Goal: Task Accomplishment & Management: Use online tool/utility

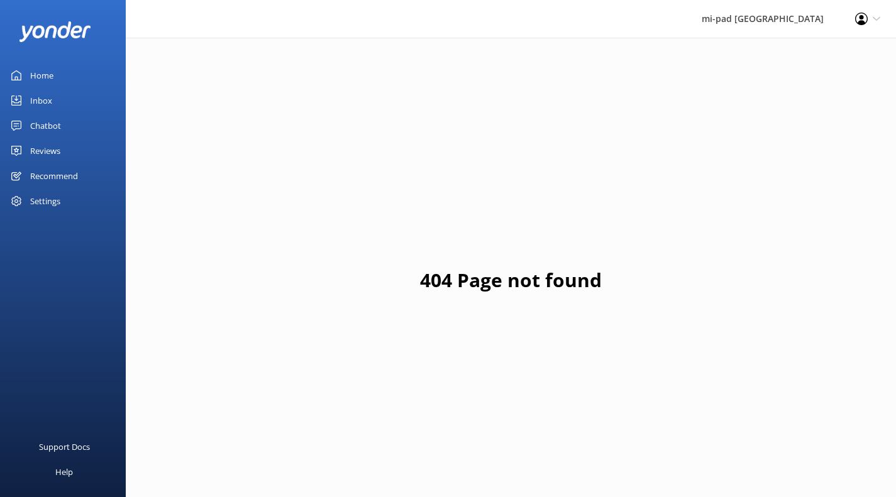
click at [56, 133] on div "Chatbot" at bounding box center [45, 125] width 31 height 25
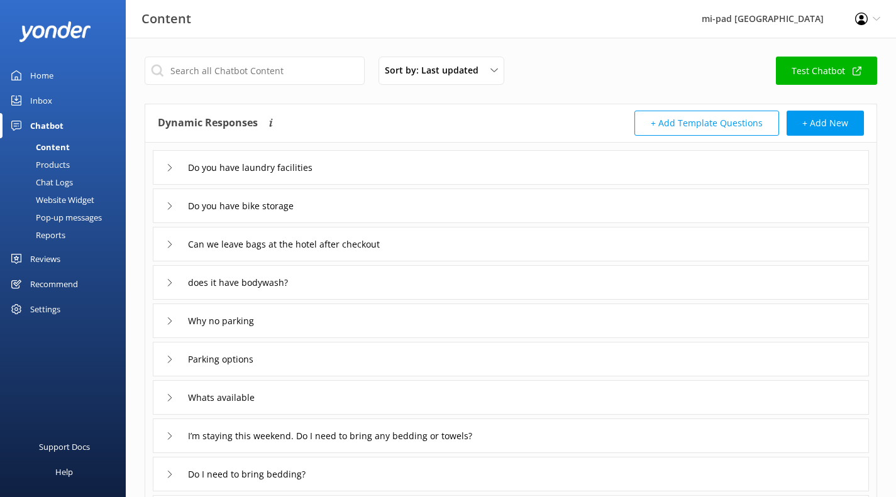
click at [70, 181] on div "Chat Logs" at bounding box center [40, 182] width 65 height 18
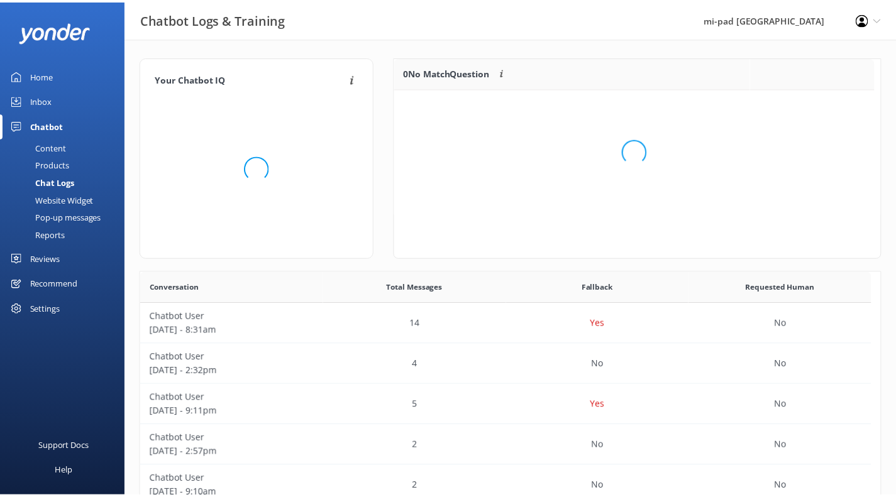
scroll to position [148, 476]
